Goal: Task Accomplishment & Management: Manage account settings

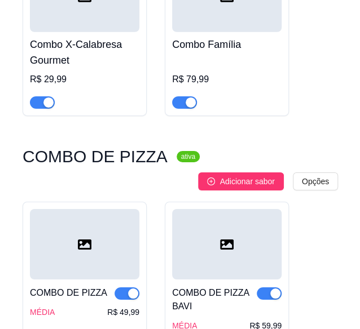
scroll to position [5086, 0]
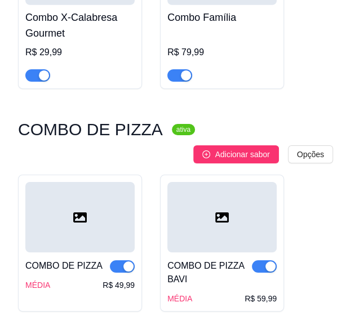
click at [70, 192] on div at bounding box center [79, 217] width 109 height 70
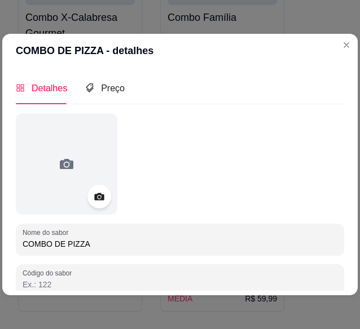
click at [104, 200] on icon at bounding box center [99, 196] width 10 height 7
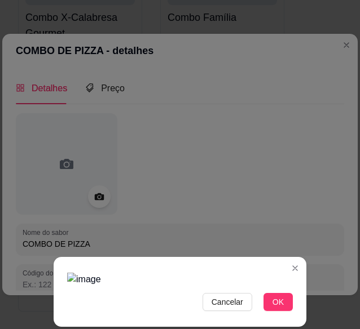
click at [69, 273] on img at bounding box center [179, 280] width 225 height 14
click at [123, 273] on img at bounding box center [179, 280] width 225 height 14
drag, startPoint x: 189, startPoint y: 170, endPoint x: 280, endPoint y: 305, distance: 162.6
click at [280, 305] on span "OK" at bounding box center [277, 302] width 11 height 12
click at [280, 299] on span "OK" at bounding box center [277, 302] width 11 height 12
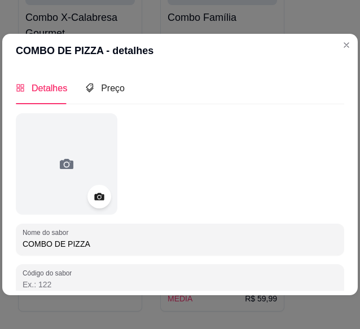
click at [103, 198] on icon at bounding box center [99, 196] width 10 height 7
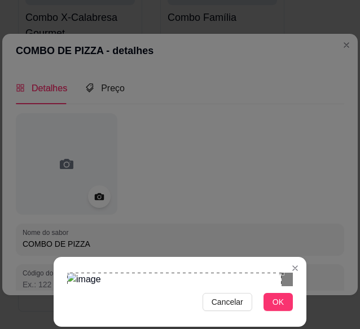
click at [64, 268] on div "Cancelar OK" at bounding box center [180, 291] width 253 height 47
click at [294, 284] on div "Cancelar OK" at bounding box center [180, 291] width 253 height 47
click at [280, 299] on span "OK" at bounding box center [277, 302] width 11 height 12
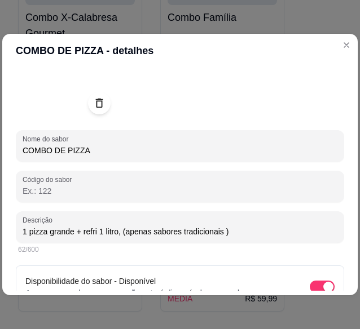
scroll to position [152, 0]
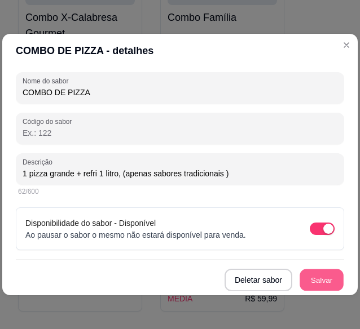
click at [314, 276] on button "Salvar" at bounding box center [321, 280] width 44 height 22
click at [315, 280] on button "Salvar" at bounding box center [321, 280] width 45 height 23
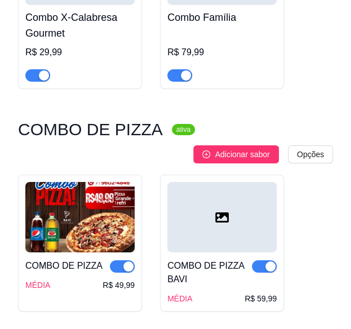
click at [227, 182] on div at bounding box center [221, 217] width 109 height 70
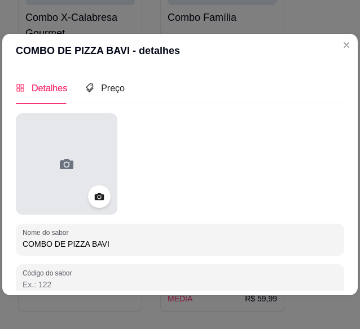
click at [86, 207] on div at bounding box center [66, 163] width 101 height 101
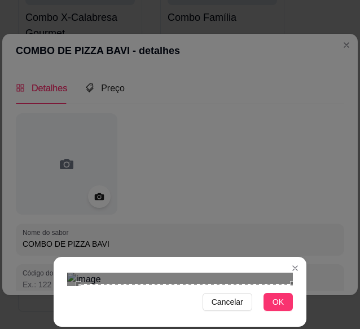
click at [293, 290] on div "Cancelar OK" at bounding box center [180, 291] width 253 height 47
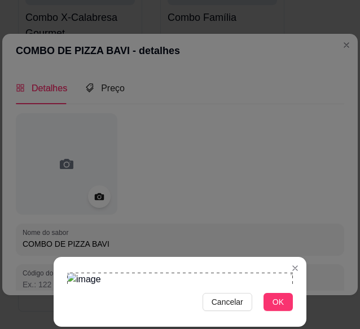
click at [65, 268] on div "Cancelar OK" at bounding box center [180, 291] width 253 height 47
click at [276, 304] on span "OK" at bounding box center [277, 302] width 11 height 12
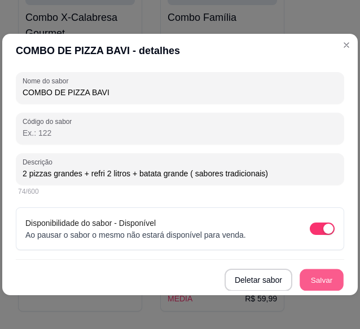
click at [310, 276] on button "Salvar" at bounding box center [321, 280] width 44 height 22
click at [307, 276] on button "Salvar" at bounding box center [321, 280] width 45 height 23
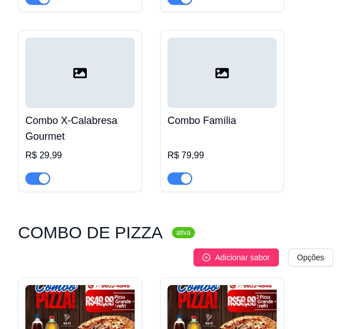
scroll to position [4997, 0]
